Goal: Task Accomplishment & Management: Complete application form

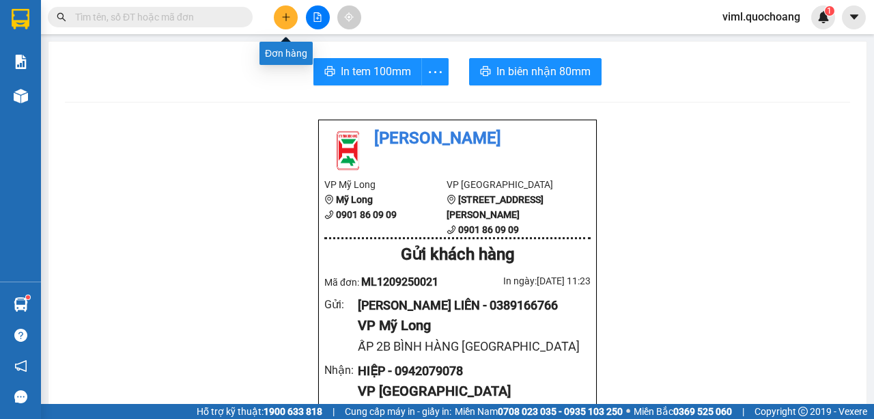
click at [288, 20] on icon "plus" at bounding box center [286, 17] width 10 height 10
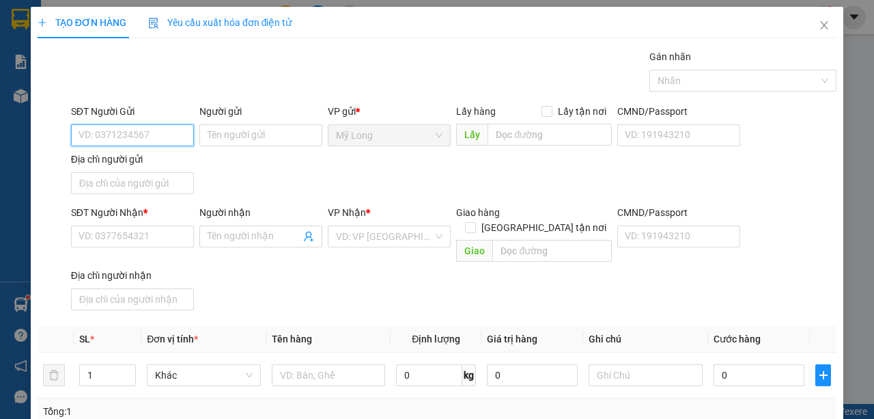
click at [165, 132] on input "SĐT Người Gửi" at bounding box center [132, 135] width 123 height 22
type input "0973569132"
click at [119, 164] on div "0973569132 - THẢO" at bounding box center [132, 161] width 106 height 15
type input "THẢO"
type input "0973569132"
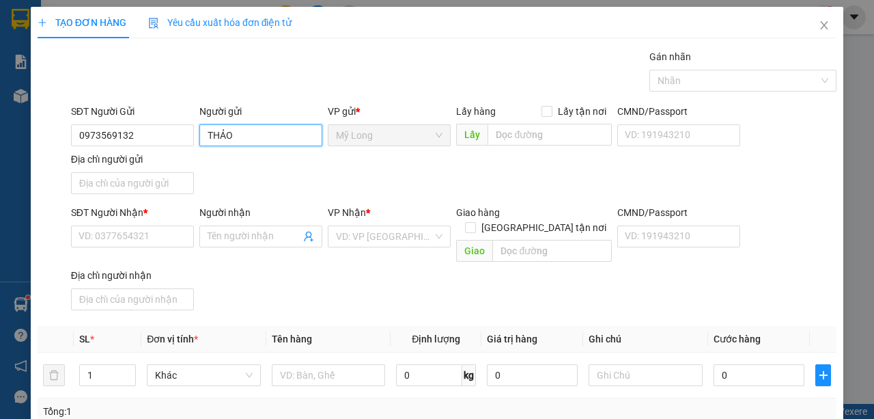
drag, startPoint x: 236, startPoint y: 139, endPoint x: 206, endPoint y: 140, distance: 30.1
click at [206, 140] on input "THẢO" at bounding box center [260, 135] width 123 height 22
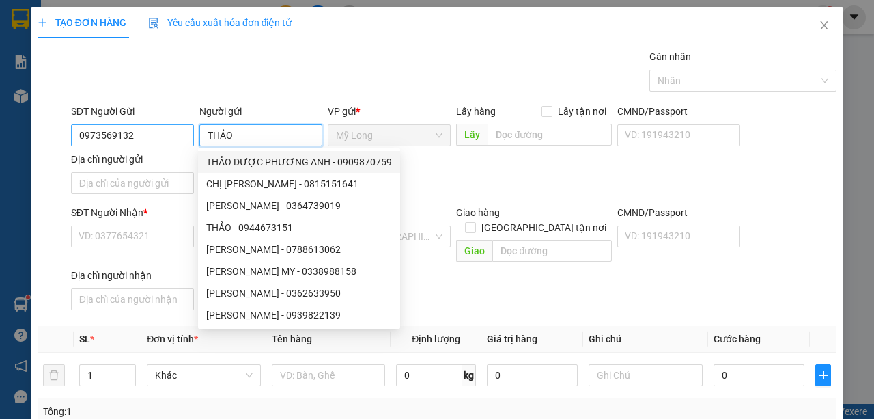
type input "THẢO"
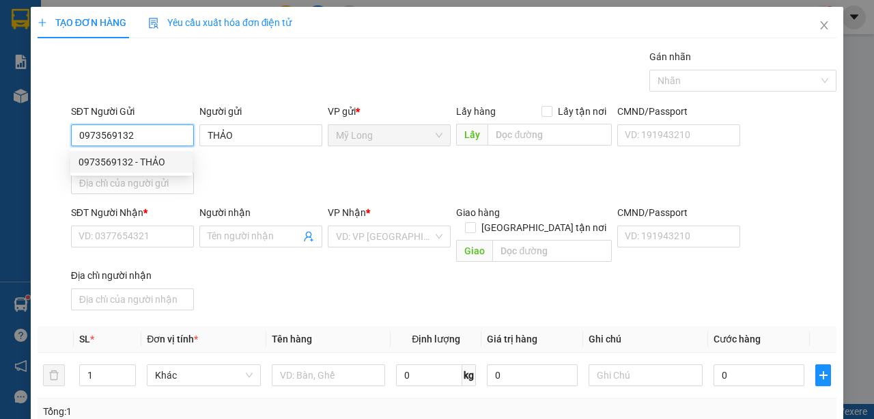
drag, startPoint x: 169, startPoint y: 141, endPoint x: 47, endPoint y: 157, distance: 123.3
click at [47, 157] on div "SĐT Người Gửi 0973569132 Người gửi THẢO VP gửi * [PERSON_NAME] Lấy hàng Lấy tận…" at bounding box center [437, 152] width 802 height 96
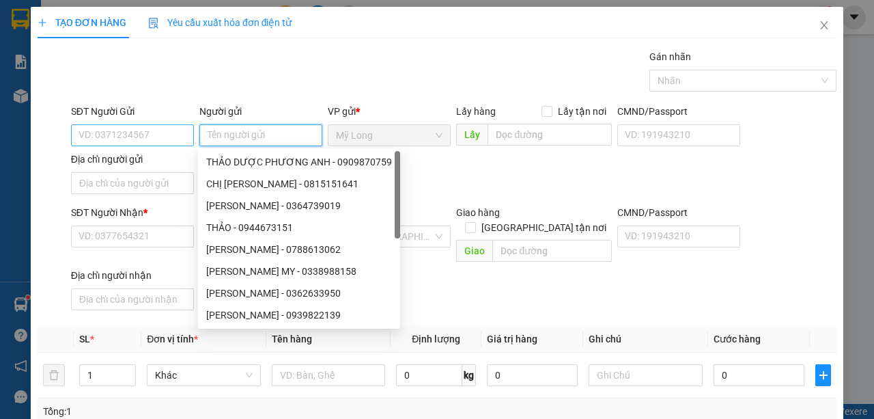
drag, startPoint x: 264, startPoint y: 138, endPoint x: 188, endPoint y: 137, distance: 75.1
click at [188, 137] on div "SĐT Người Gửi VD: 0371234567 Người gửi Tên người gửi VP gửi * Mỹ Long Lấy hàng …" at bounding box center [453, 152] width 771 height 96
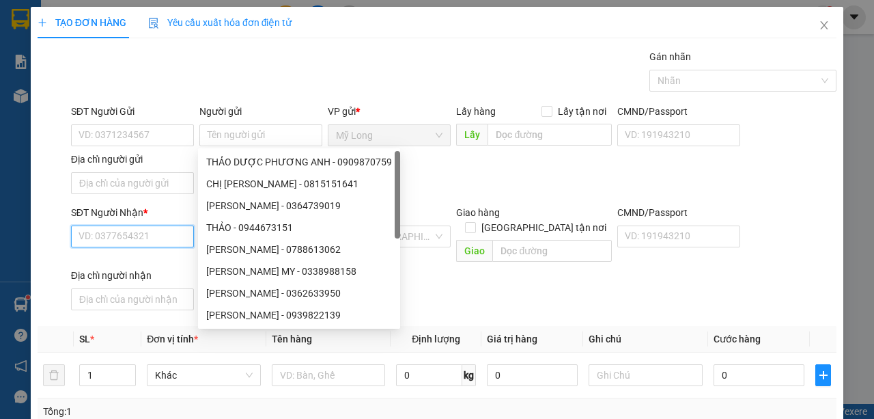
click at [166, 237] on input "SĐT Người Nhận *" at bounding box center [132, 236] width 123 height 22
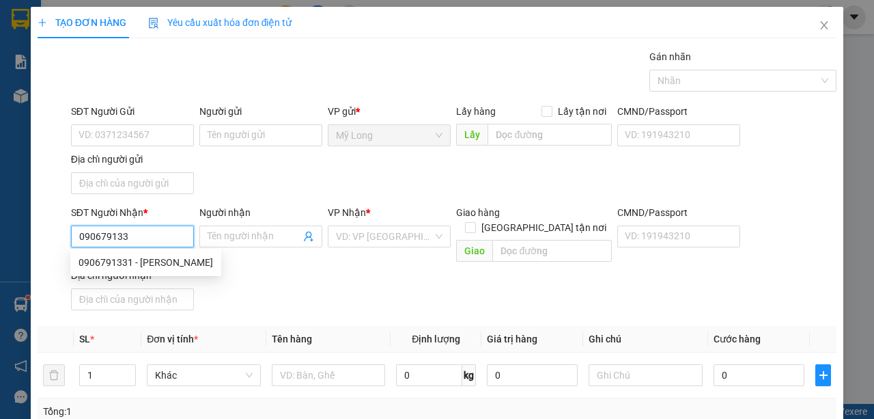
type input "0906791331"
click at [182, 264] on div "0906791331 - [PERSON_NAME]" at bounding box center [146, 262] width 135 height 15
type input "[PERSON_NAME]"
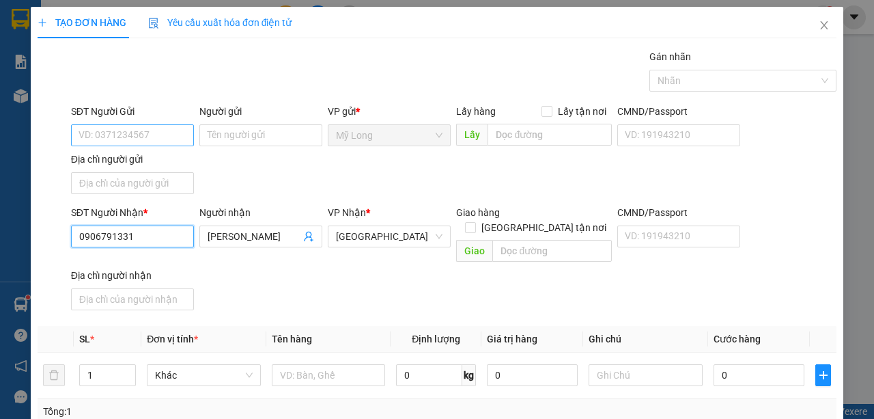
type input "0906791331"
click at [164, 137] on input "SĐT Người Gửi" at bounding box center [132, 135] width 123 height 22
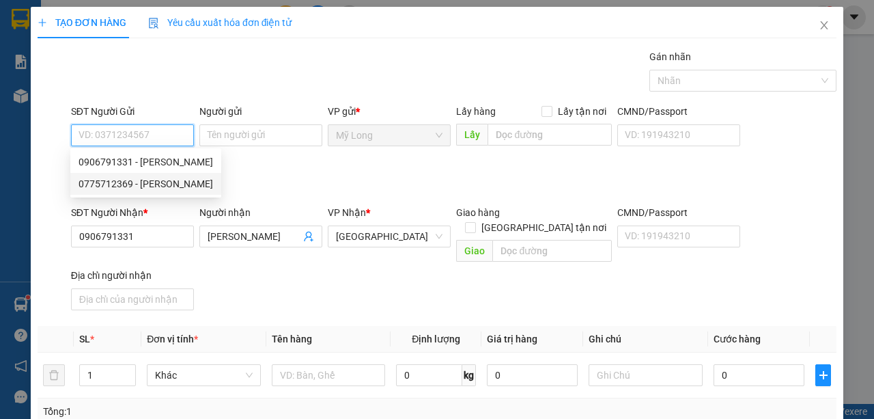
click at [171, 176] on div "0775712369 - [PERSON_NAME]" at bounding box center [146, 183] width 135 height 15
type input "0775712369"
type input "[PERSON_NAME]"
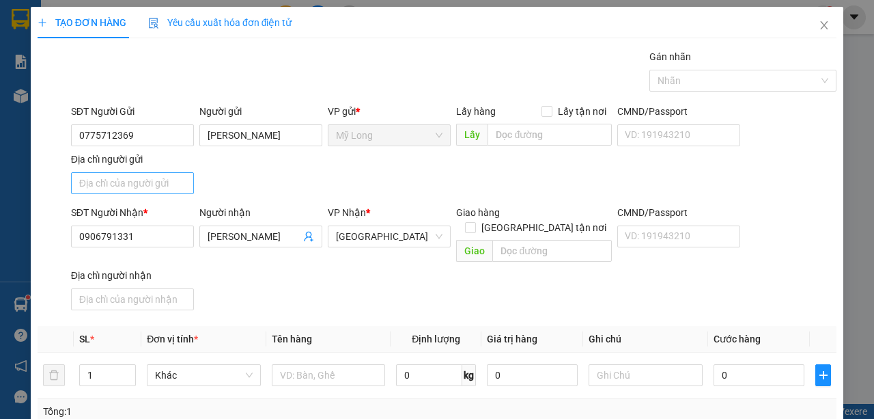
drag, startPoint x: 154, startPoint y: 196, endPoint x: 161, endPoint y: 183, distance: 14.7
click at [155, 195] on div "Địa chỉ người gửi" at bounding box center [132, 176] width 123 height 48
click at [169, 185] on input "Địa chỉ người gửi" at bounding box center [132, 183] width 123 height 22
type input "A"
type input "Â"
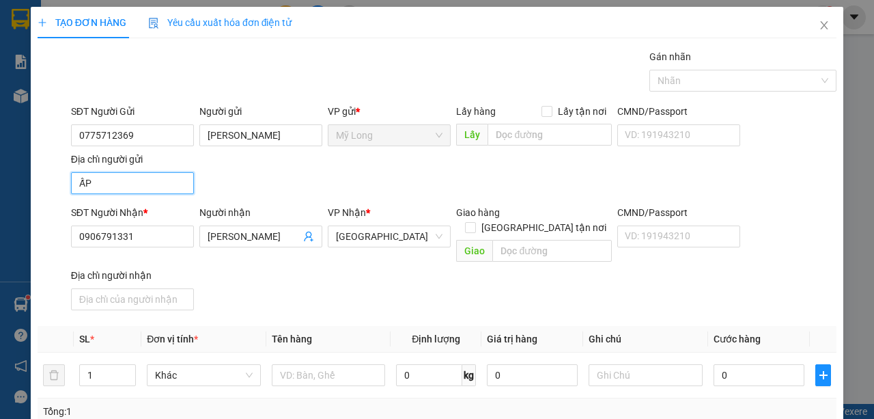
type input "ẤP 1 [GEOGRAPHIC_DATA]"
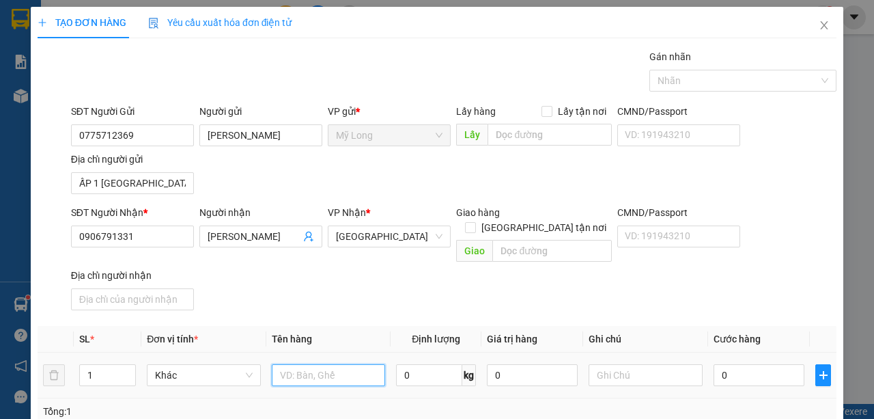
click at [347, 364] on input "text" at bounding box center [329, 375] width 114 height 22
click at [344, 364] on input "text" at bounding box center [329, 375] width 114 height 22
click at [331, 367] on input "text" at bounding box center [329, 375] width 114 height 22
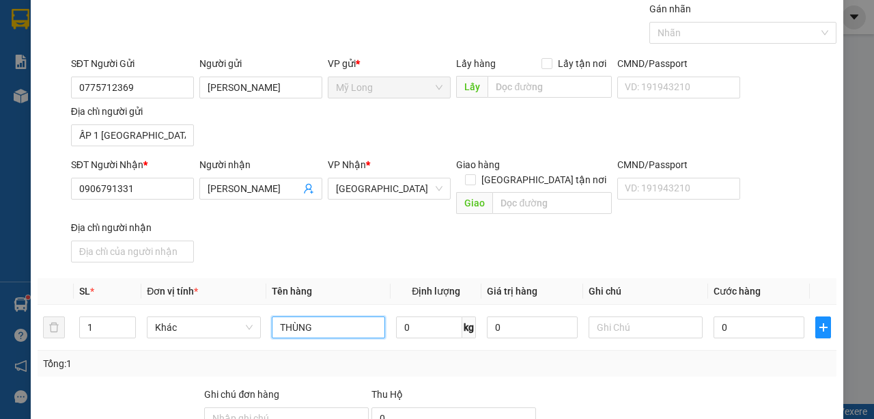
scroll to position [137, 0]
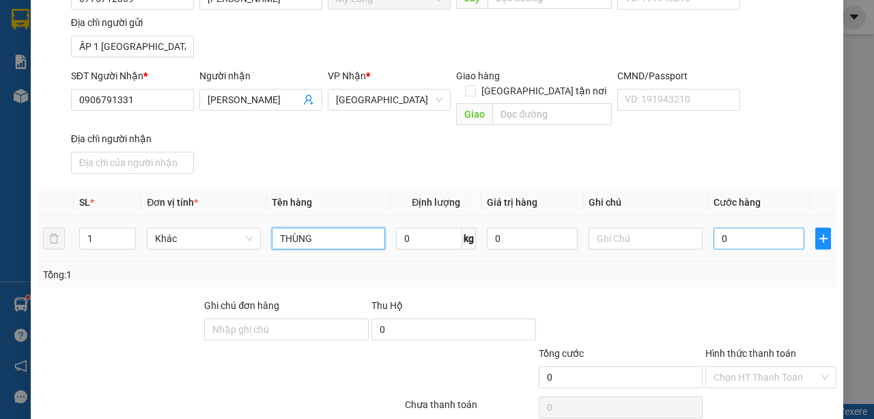
type input "THÙNG"
click at [747, 227] on input "0" at bounding box center [759, 238] width 91 height 22
type input "4"
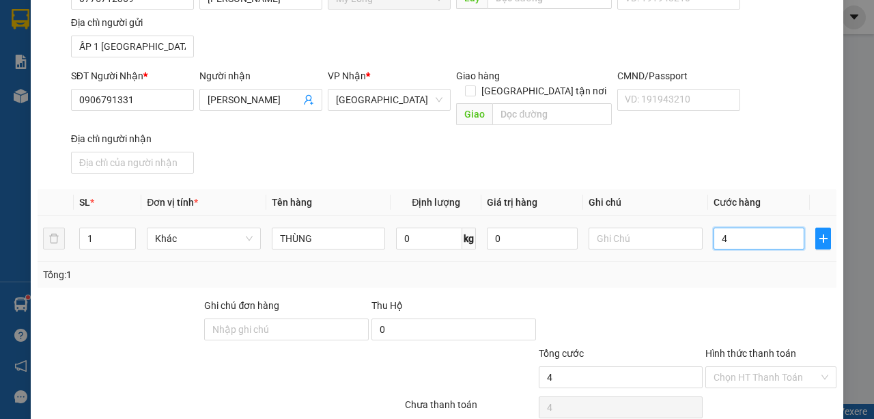
type input "40"
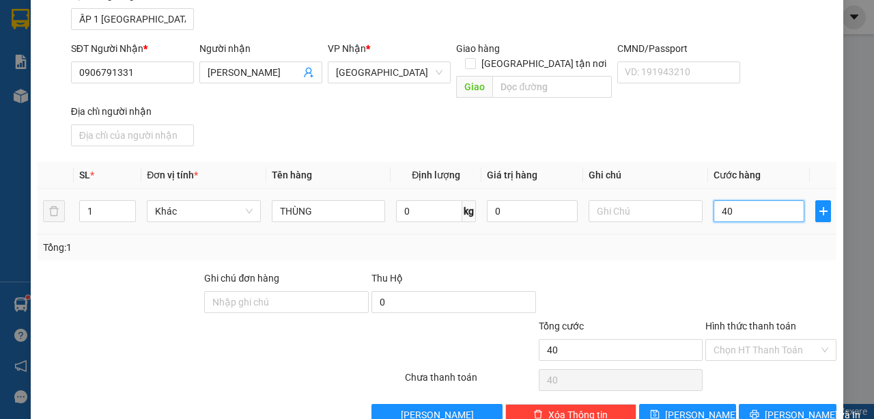
scroll to position [180, 0]
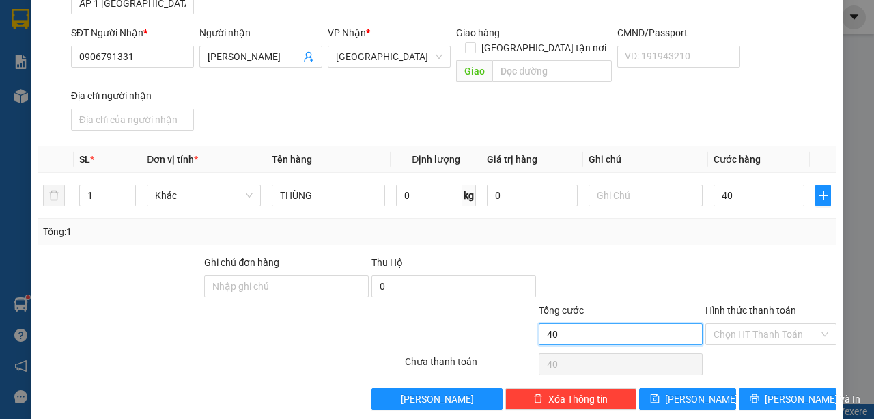
type input "40.000"
click at [651, 323] on input "40.000" at bounding box center [621, 334] width 165 height 22
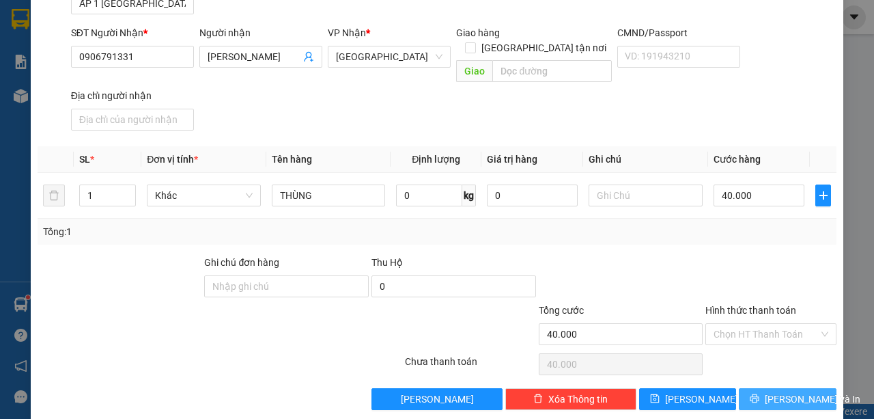
click at [813, 388] on button "[PERSON_NAME] và In" at bounding box center [788, 399] width 98 height 22
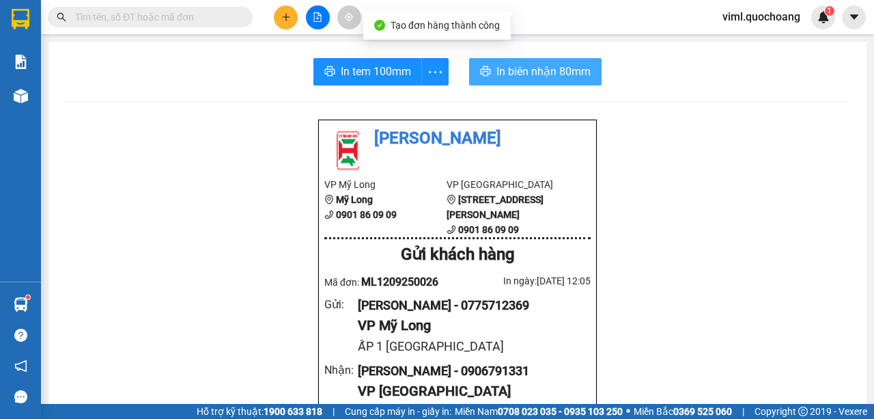
click at [481, 74] on icon "printer" at bounding box center [485, 71] width 11 height 11
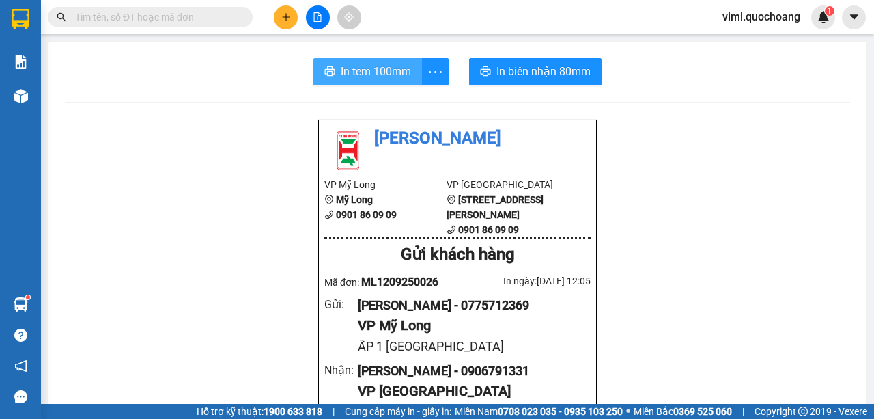
click at [385, 72] on span "In tem 100mm" at bounding box center [376, 71] width 70 height 17
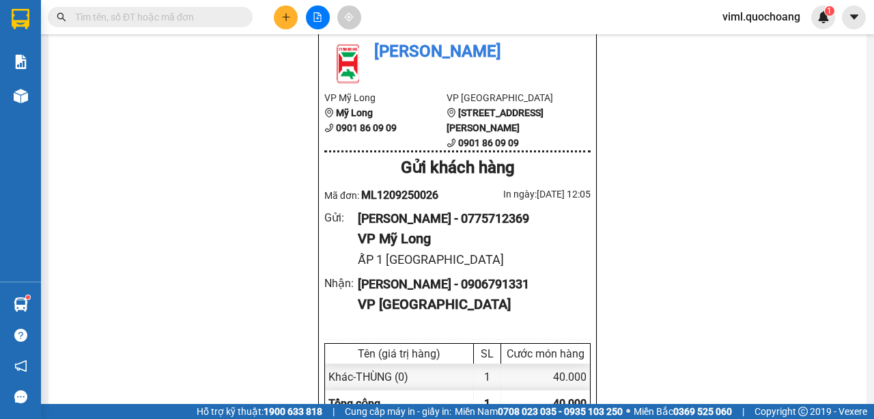
scroll to position [91, 0]
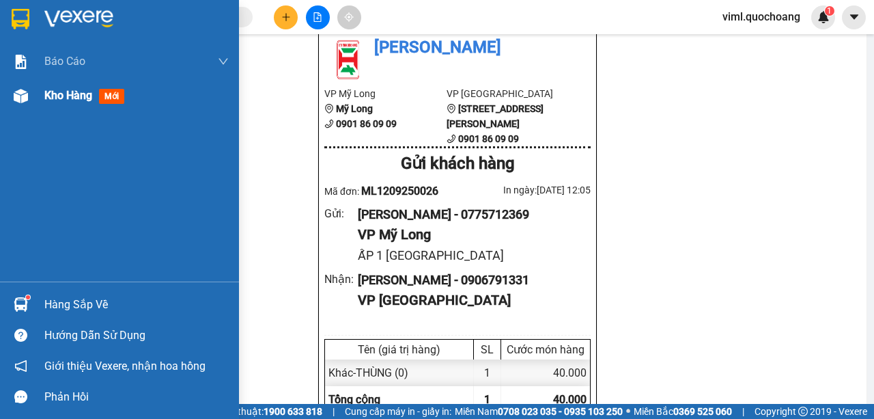
click at [33, 94] on div "Kho hàng mới" at bounding box center [119, 96] width 239 height 34
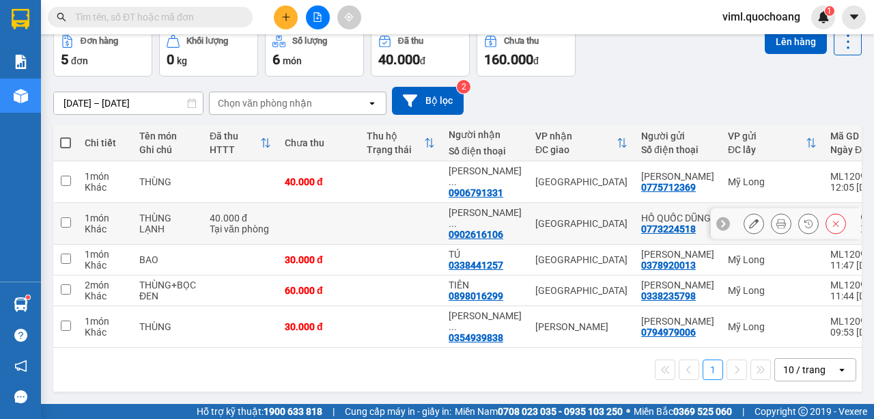
scroll to position [94, 0]
click at [796, 369] on div "10 / trang" at bounding box center [804, 370] width 42 height 14
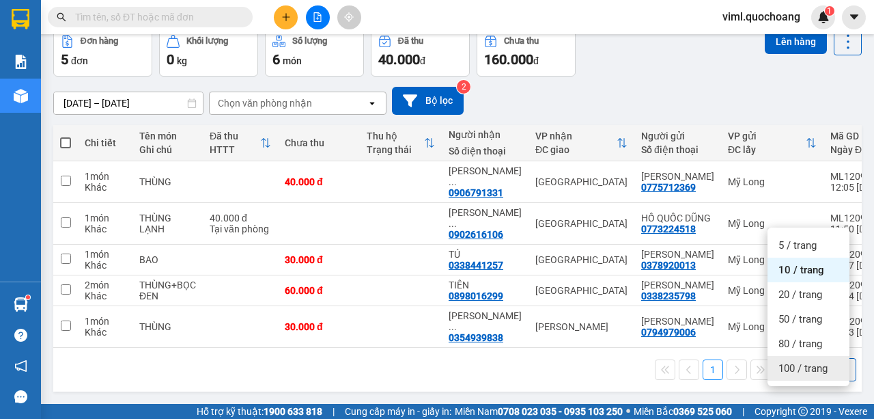
click at [780, 361] on span "100 / trang" at bounding box center [803, 368] width 49 height 14
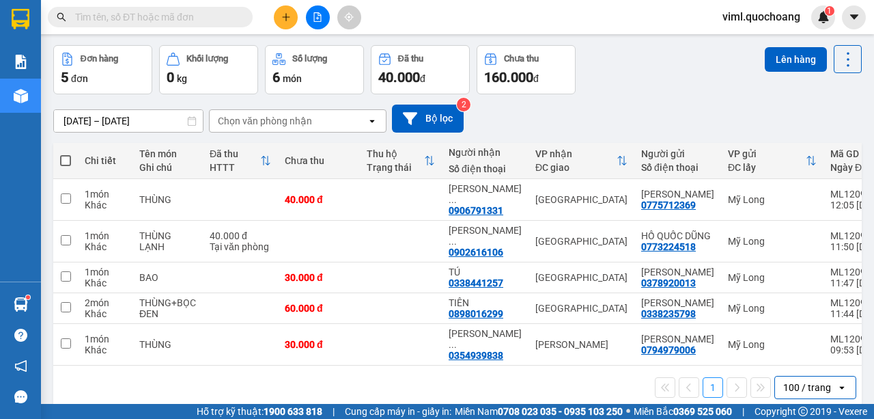
scroll to position [0, 0]
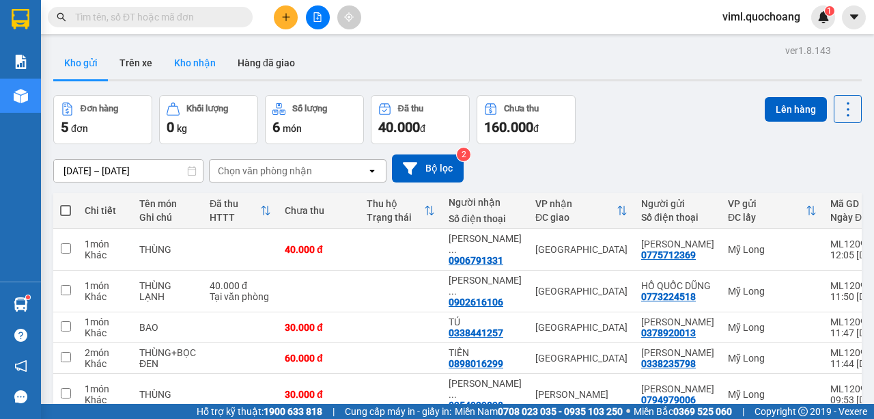
click at [178, 68] on button "Kho nhận" at bounding box center [195, 62] width 64 height 33
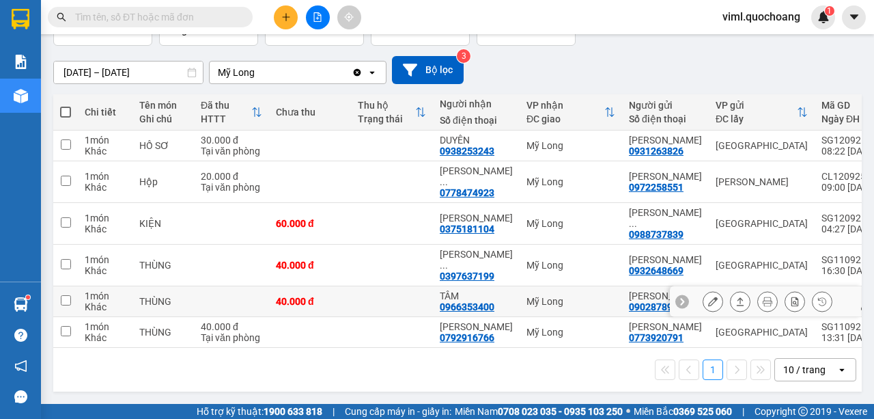
scroll to position [137, 0]
click at [818, 365] on div "10 / trang" at bounding box center [805, 370] width 61 height 22
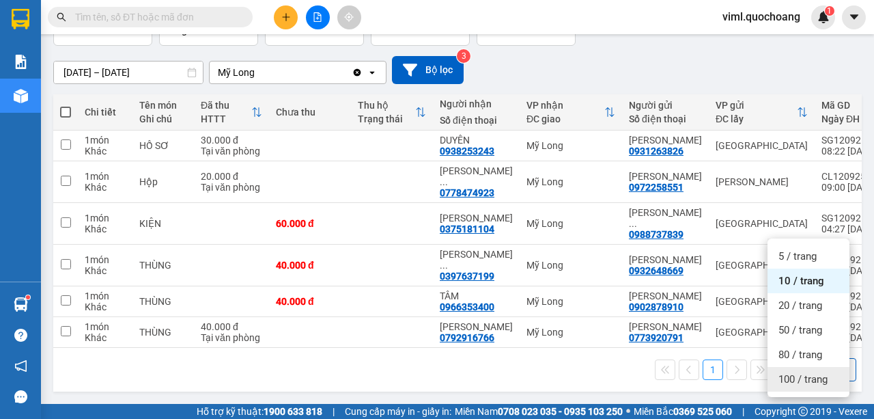
click at [798, 367] on div "100 / trang" at bounding box center [809, 379] width 82 height 25
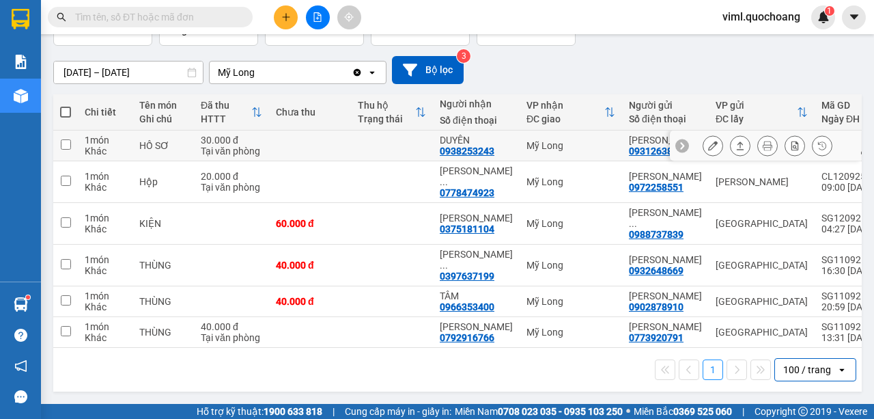
click at [708, 141] on icon at bounding box center [713, 146] width 10 height 10
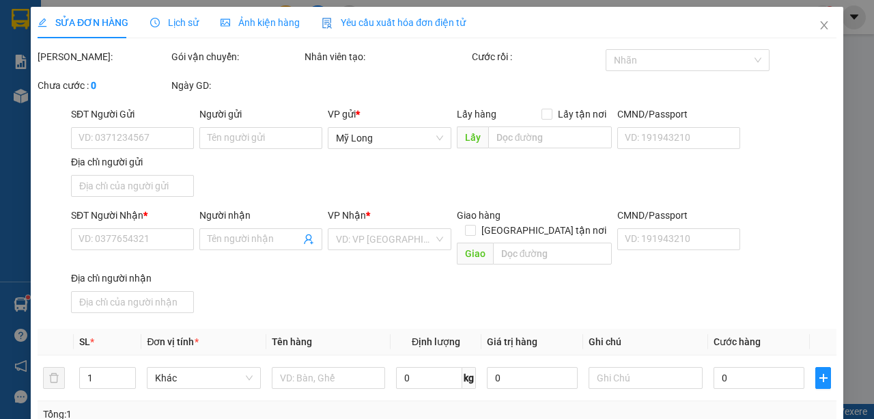
type input "0931263826"
type input "[PERSON_NAME]"
type input "21 [PERSON_NAME] P2 Q8"
type input "0938253243"
type input "DUYÊN"
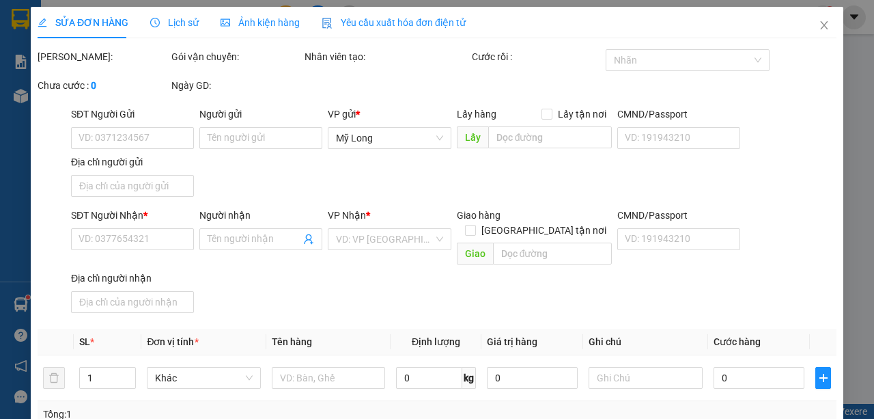
type input "30.000"
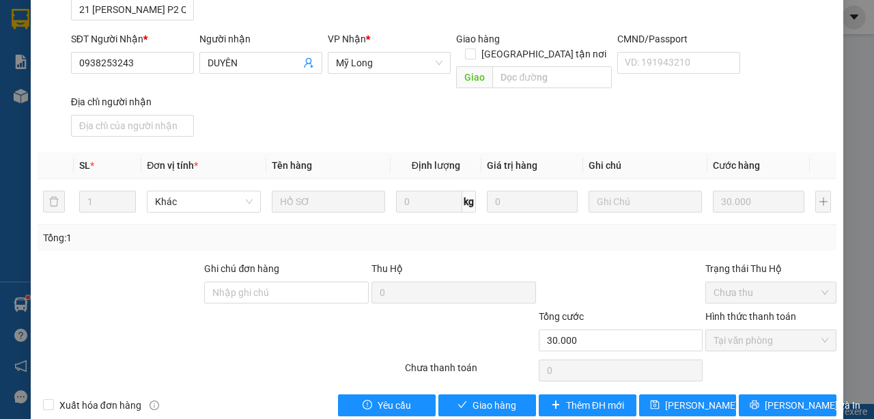
scroll to position [198, 0]
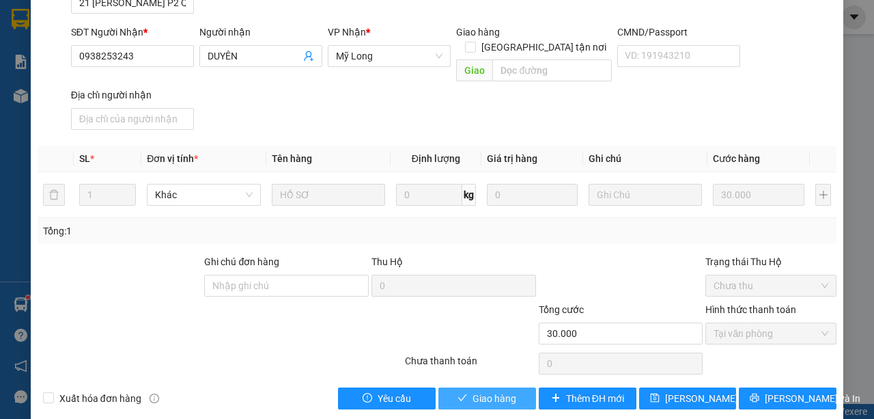
click at [516, 387] on button "Giao hàng" at bounding box center [487, 398] width 98 height 22
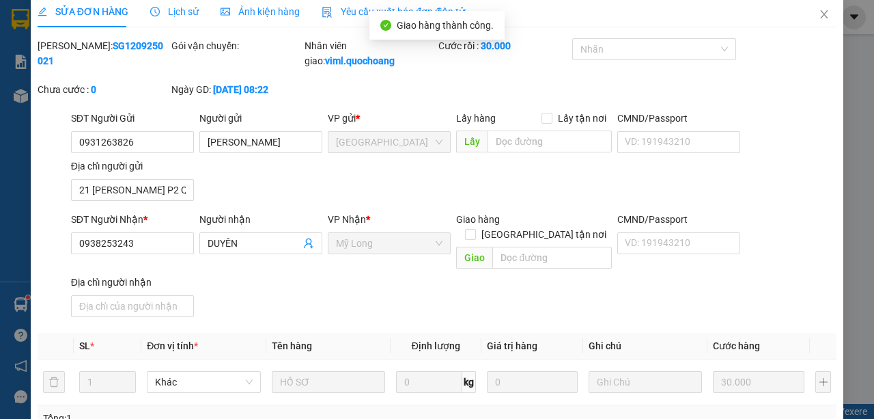
scroll to position [0, 0]
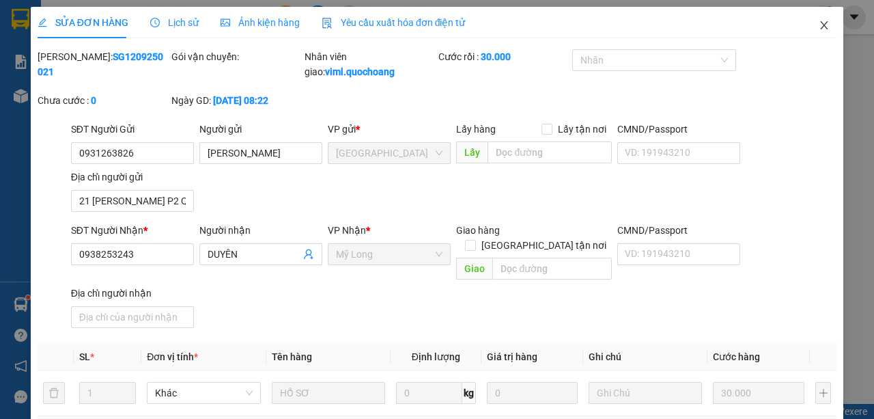
click at [821, 27] on icon "close" at bounding box center [825, 25] width 8 height 8
